Goal: Transaction & Acquisition: Purchase product/service

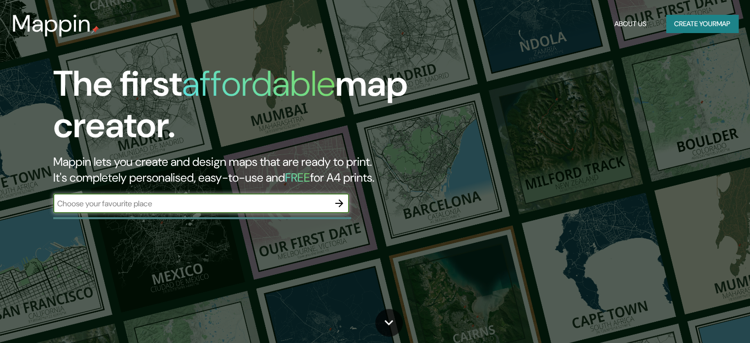
type input "[PERSON_NAME]"
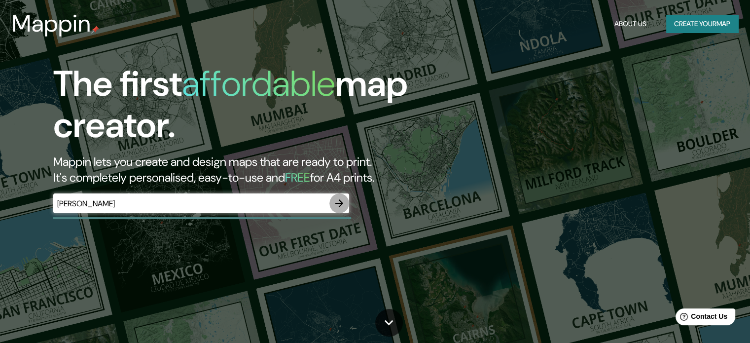
click at [339, 205] on icon "button" at bounding box center [339, 203] width 12 height 12
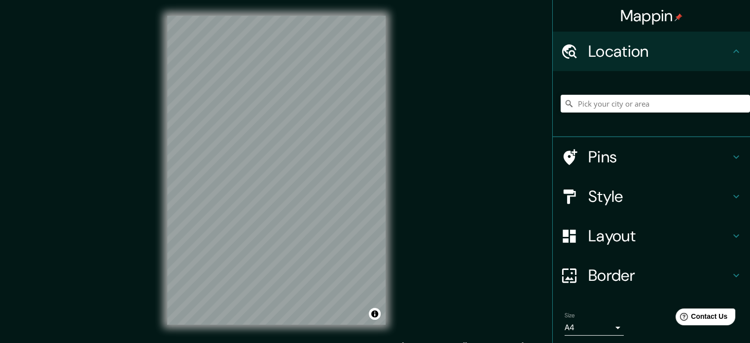
click at [608, 277] on h4 "Border" at bounding box center [659, 275] width 142 height 20
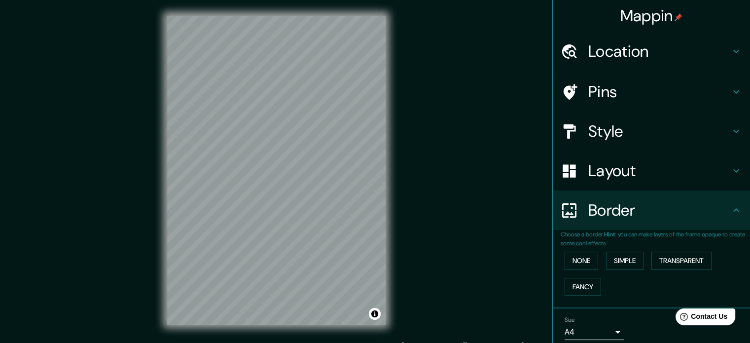
scroll to position [37, 0]
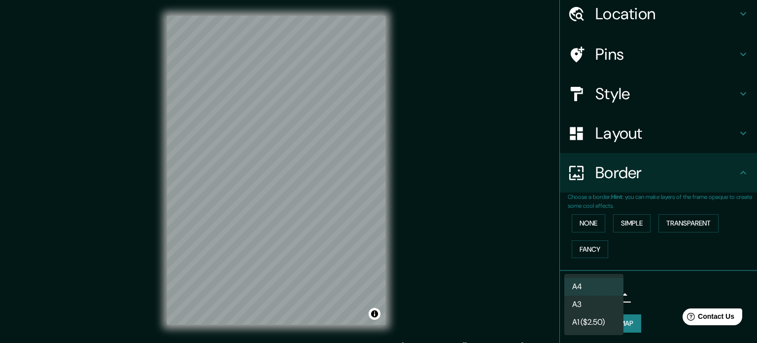
click at [602, 293] on body "Mappin Location Pins Style Layout Border Choose a border. Hint : you can make l…" at bounding box center [378, 171] width 757 height 343
click at [592, 285] on li "A4" at bounding box center [594, 287] width 59 height 18
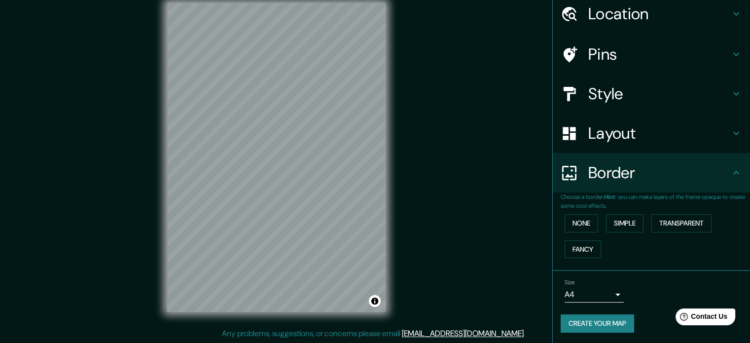
scroll to position [0, 0]
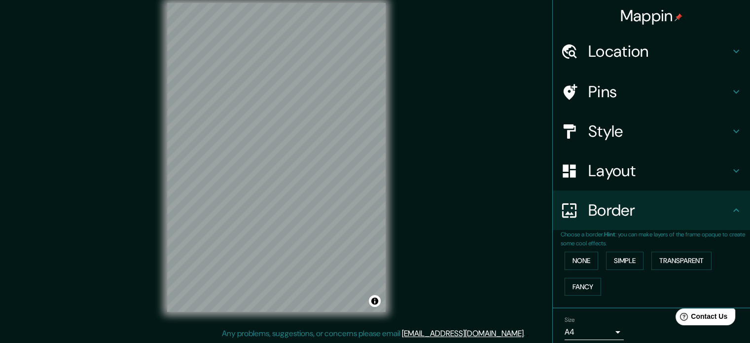
click at [621, 50] on h4 "Location" at bounding box center [659, 51] width 142 height 20
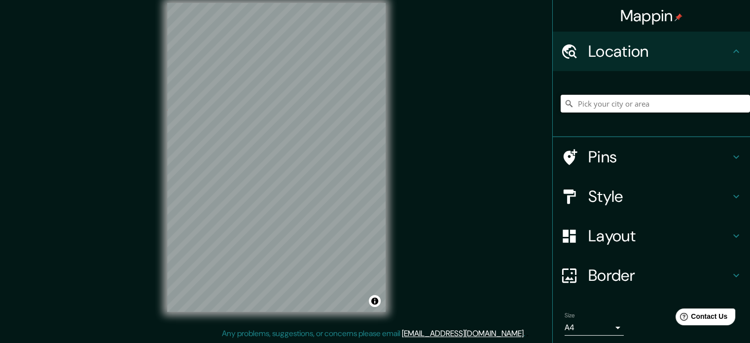
click at [598, 96] on input "Pick your city or area" at bounding box center [655, 104] width 189 height 18
click at [601, 105] on input "Pick your city or area" at bounding box center [655, 104] width 189 height 18
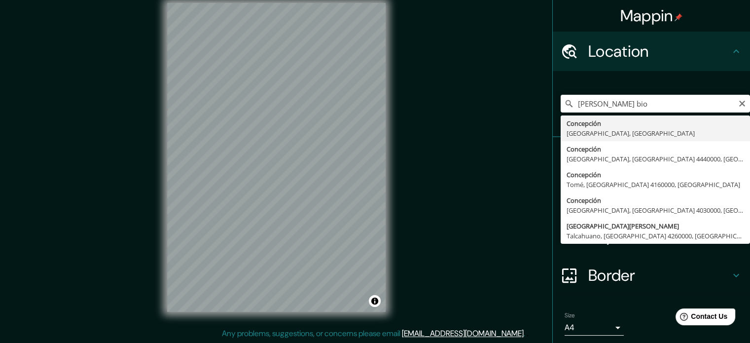
type input "[GEOGRAPHIC_DATA], [GEOGRAPHIC_DATA], [GEOGRAPHIC_DATA]"
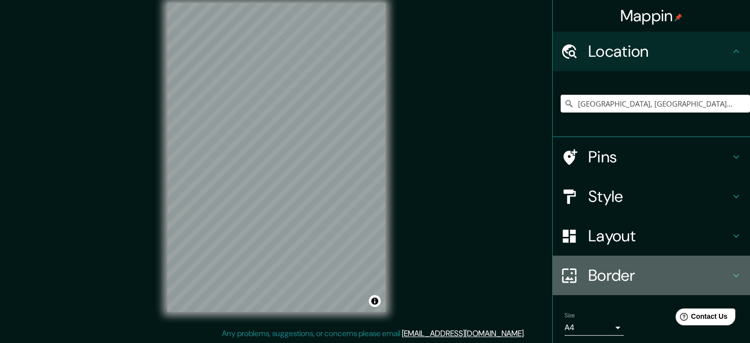
click at [621, 272] on h4 "Border" at bounding box center [659, 275] width 142 height 20
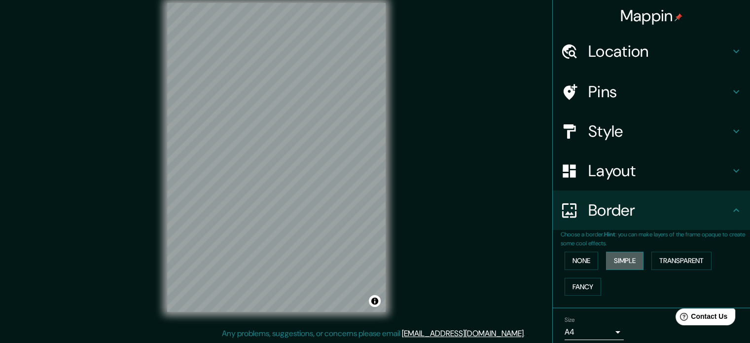
click at [621, 262] on button "Simple" at bounding box center [624, 260] width 37 height 18
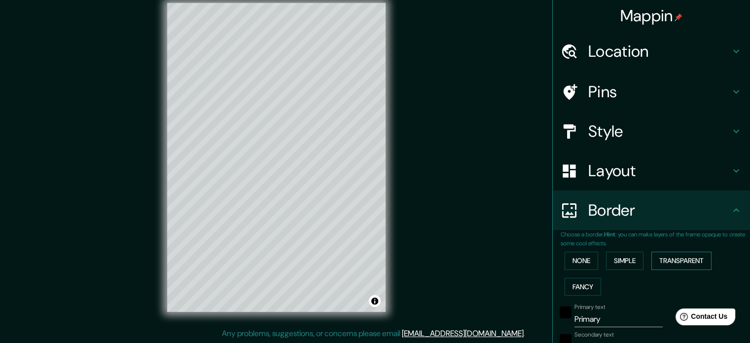
click at [667, 256] on button "Transparent" at bounding box center [681, 260] width 60 height 18
click at [579, 263] on button "None" at bounding box center [582, 260] width 34 height 18
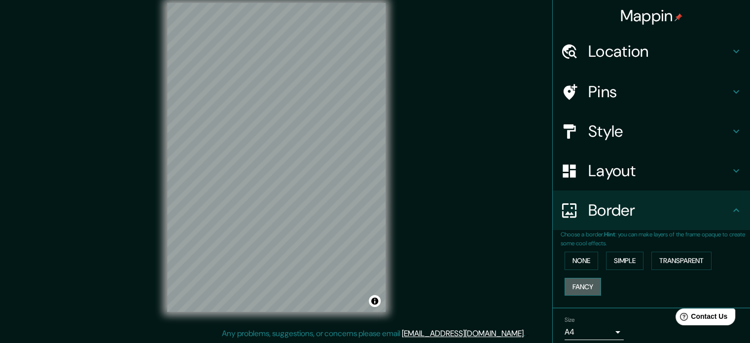
click at [582, 282] on button "Fancy" at bounding box center [583, 287] width 36 height 18
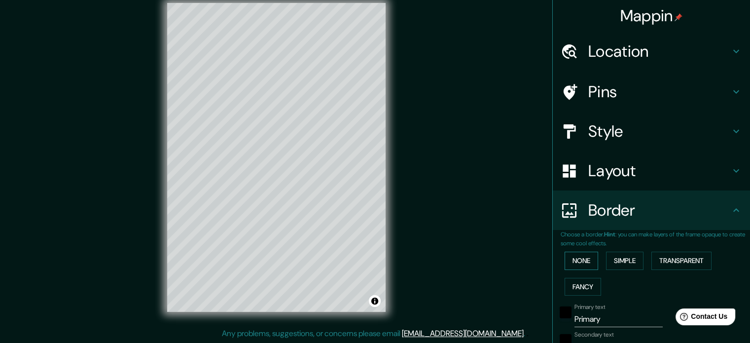
click at [570, 266] on button "None" at bounding box center [582, 260] width 34 height 18
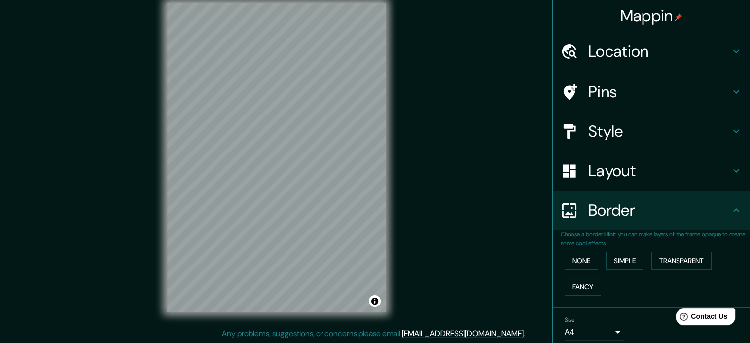
click at [596, 177] on h4 "Layout" at bounding box center [659, 171] width 142 height 20
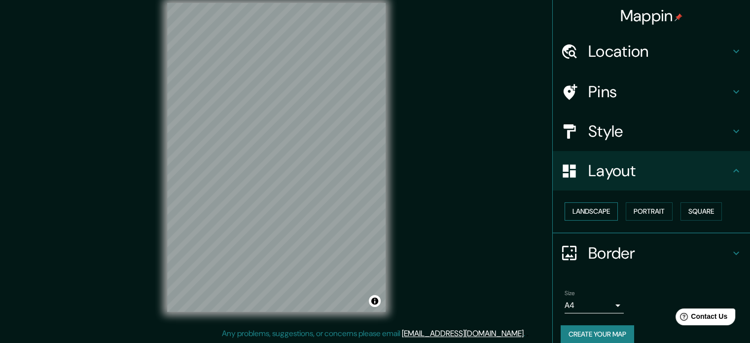
click at [584, 211] on button "Landscape" at bounding box center [591, 211] width 53 height 18
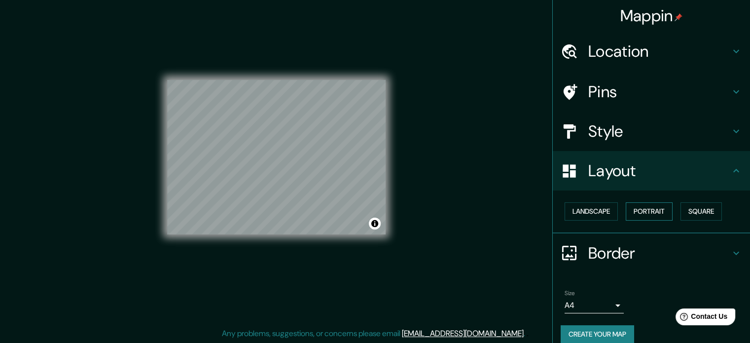
click at [639, 211] on button "Portrait" at bounding box center [649, 211] width 47 height 18
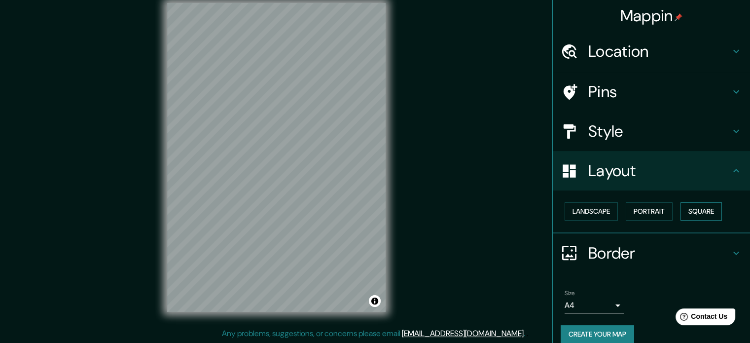
click at [694, 211] on button "Square" at bounding box center [700, 211] width 41 height 18
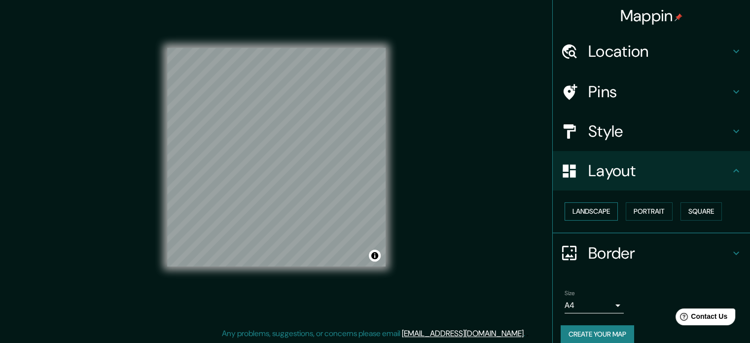
click at [586, 214] on button "Landscape" at bounding box center [591, 211] width 53 height 18
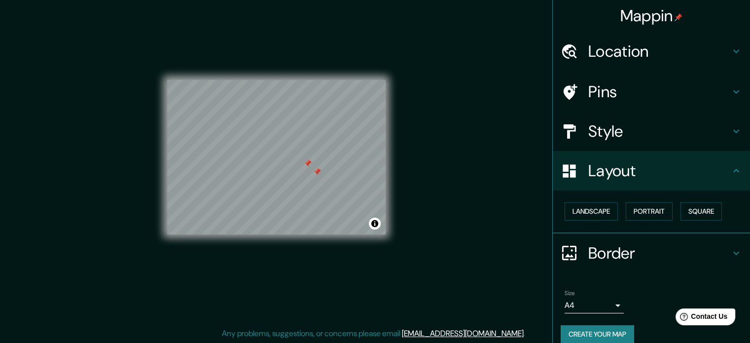
click at [318, 175] on div at bounding box center [317, 172] width 8 height 8
click at [305, 162] on div at bounding box center [307, 159] width 8 height 8
click at [307, 163] on div at bounding box center [308, 163] width 8 height 8
click at [604, 55] on h4 "Location" at bounding box center [659, 51] width 142 height 20
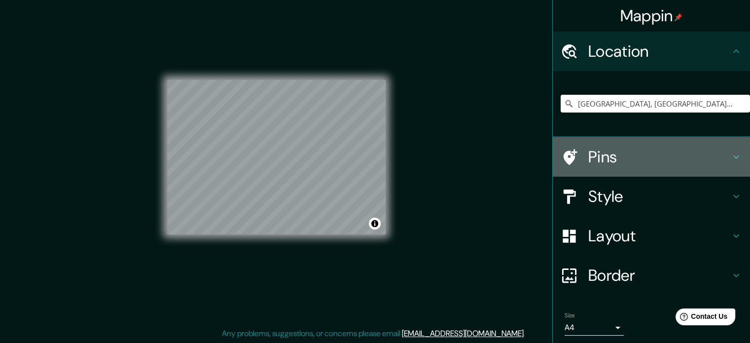
click at [590, 162] on h4 "Pins" at bounding box center [659, 157] width 142 height 20
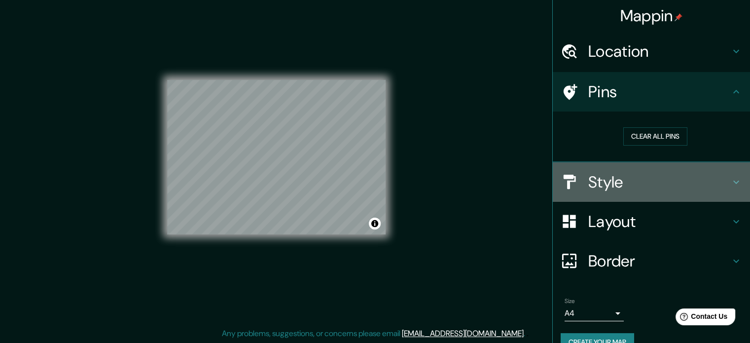
click at [594, 173] on h4 "Style" at bounding box center [659, 182] width 142 height 20
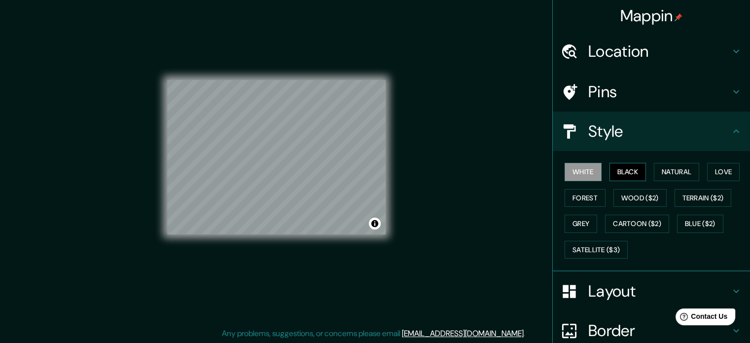
click at [618, 174] on button "Black" at bounding box center [627, 172] width 37 height 18
click at [667, 174] on button "Natural" at bounding box center [676, 172] width 45 height 18
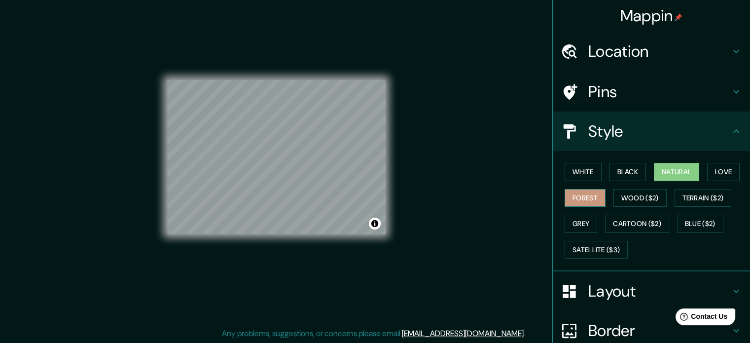
click at [581, 199] on button "Forest" at bounding box center [585, 198] width 41 height 18
click at [715, 169] on button "Love" at bounding box center [723, 172] width 33 height 18
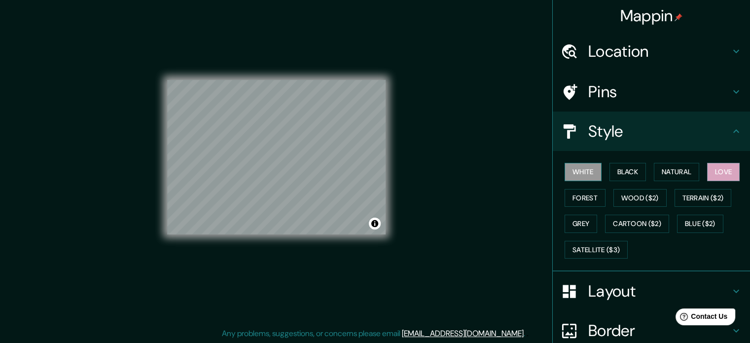
click at [573, 173] on button "White" at bounding box center [583, 172] width 37 height 18
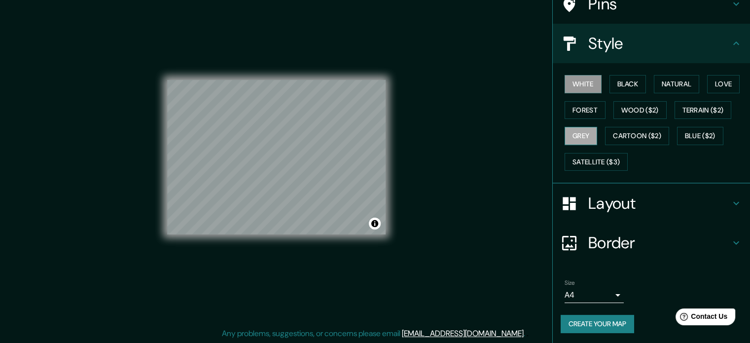
click at [580, 135] on button "Grey" at bounding box center [581, 136] width 33 height 18
click at [621, 80] on button "Black" at bounding box center [627, 84] width 37 height 18
click at [565, 84] on button "White" at bounding box center [583, 84] width 37 height 18
click at [592, 321] on button "Create your map" at bounding box center [597, 324] width 73 height 18
click at [609, 289] on body "Mappin Location [GEOGRAPHIC_DATA], [GEOGRAPHIC_DATA], [GEOGRAPHIC_DATA] Pins St…" at bounding box center [375, 158] width 750 height 343
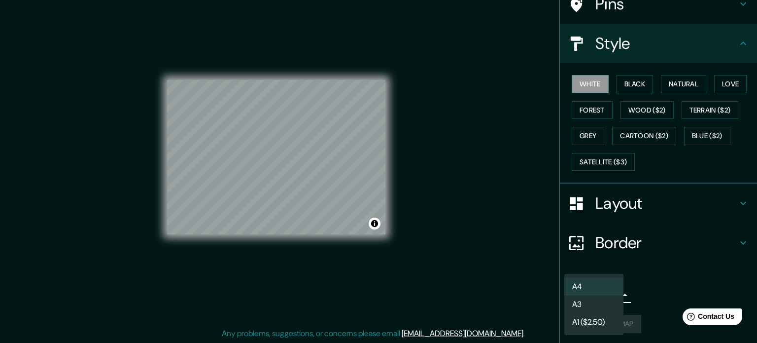
click at [592, 309] on li "A3" at bounding box center [594, 304] width 59 height 18
type input "a4"
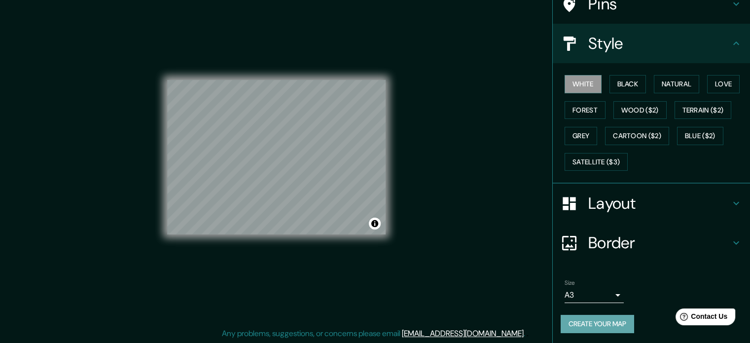
click at [586, 326] on button "Create your map" at bounding box center [597, 324] width 73 height 18
